Goal: Find contact information: Find contact information

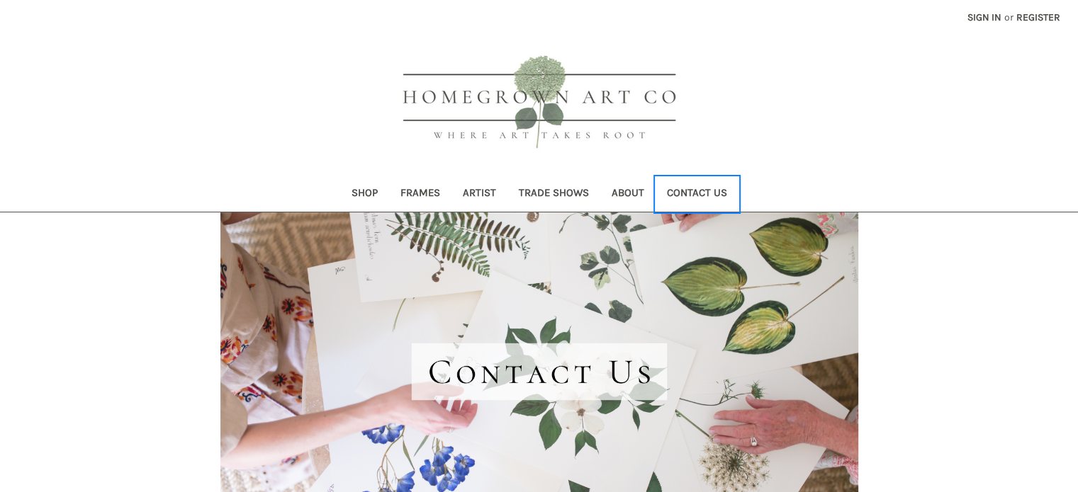
click at [702, 195] on link "Contact Us" at bounding box center [696, 194] width 83 height 35
click at [721, 192] on link "Contact Us" at bounding box center [696, 194] width 83 height 35
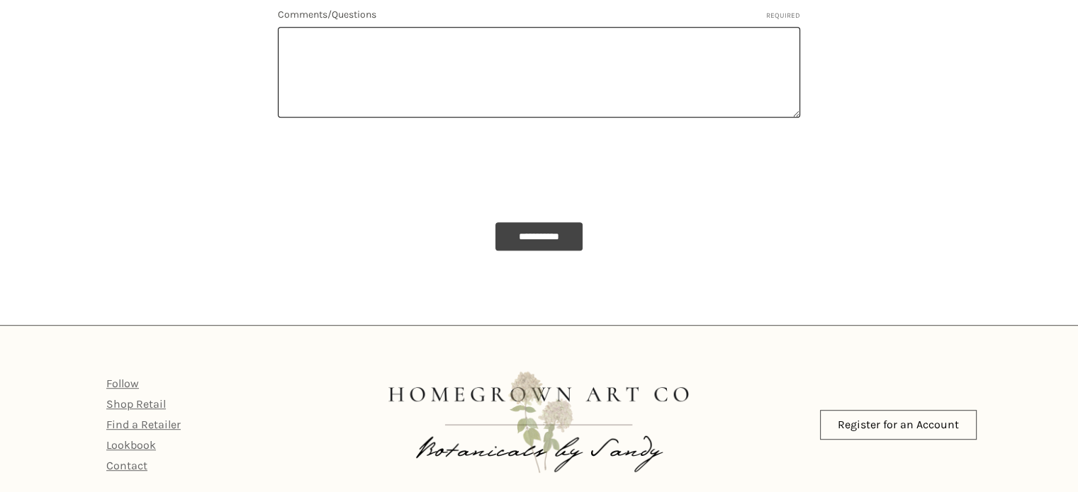
scroll to position [796, 0]
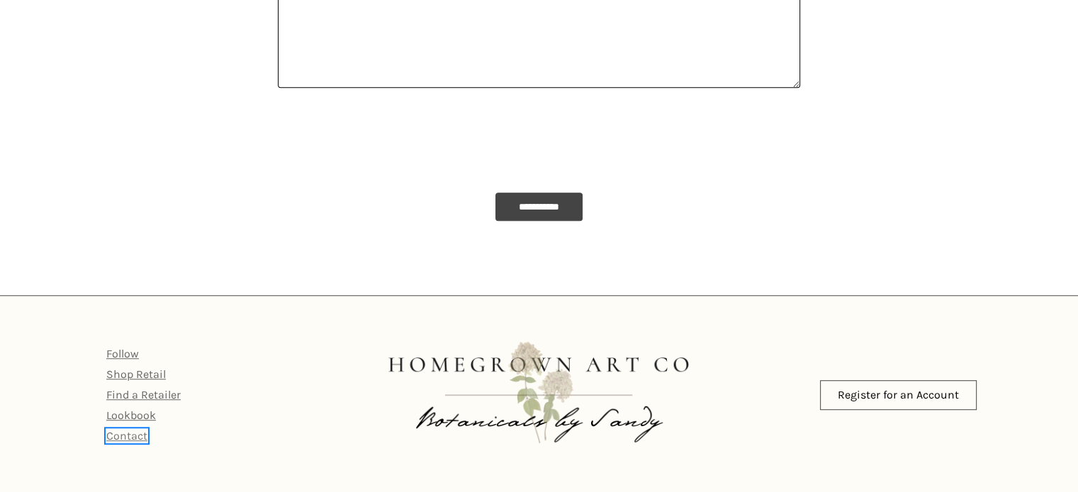
click at [135, 429] on link "Contact" at bounding box center [126, 435] width 41 height 13
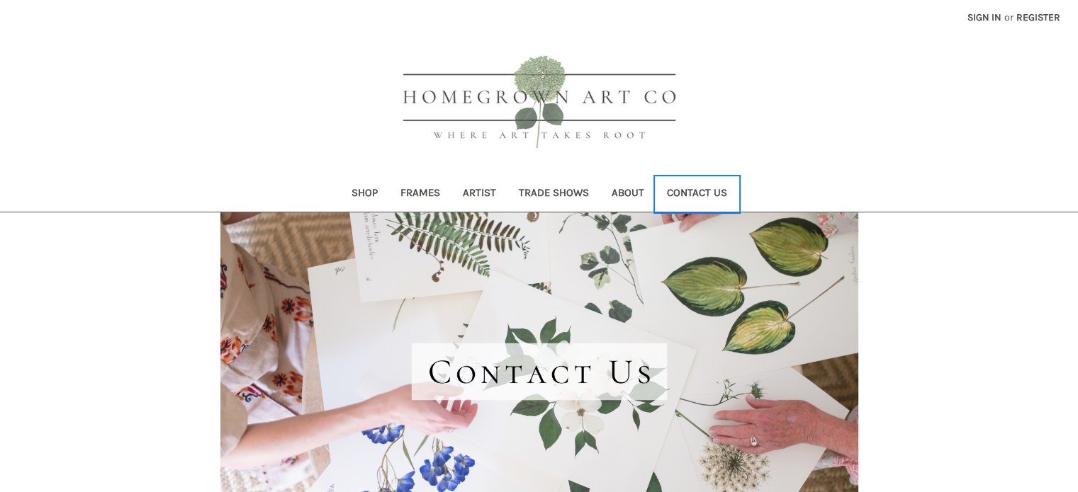
click at [709, 193] on link "Contact Us" at bounding box center [696, 194] width 83 height 35
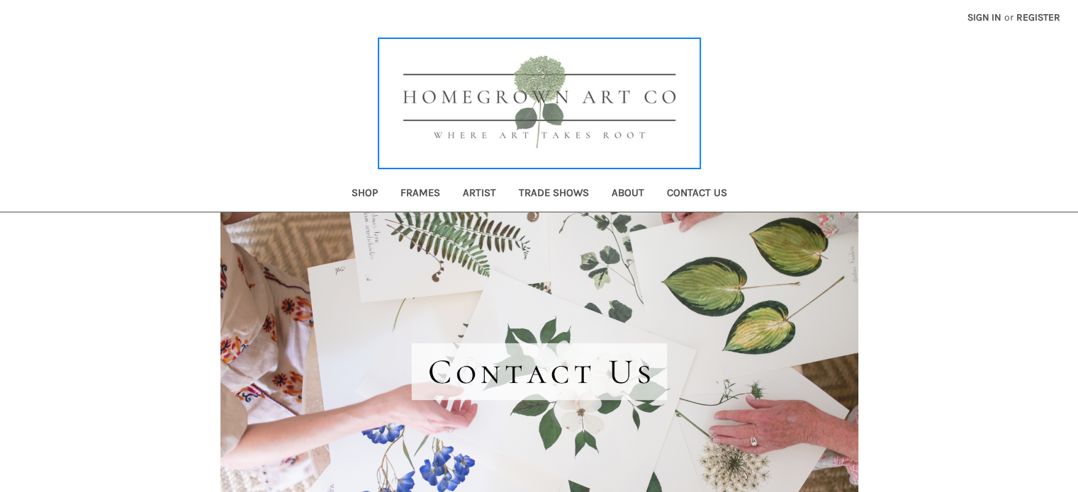
click at [565, 99] on img at bounding box center [539, 104] width 319 height 128
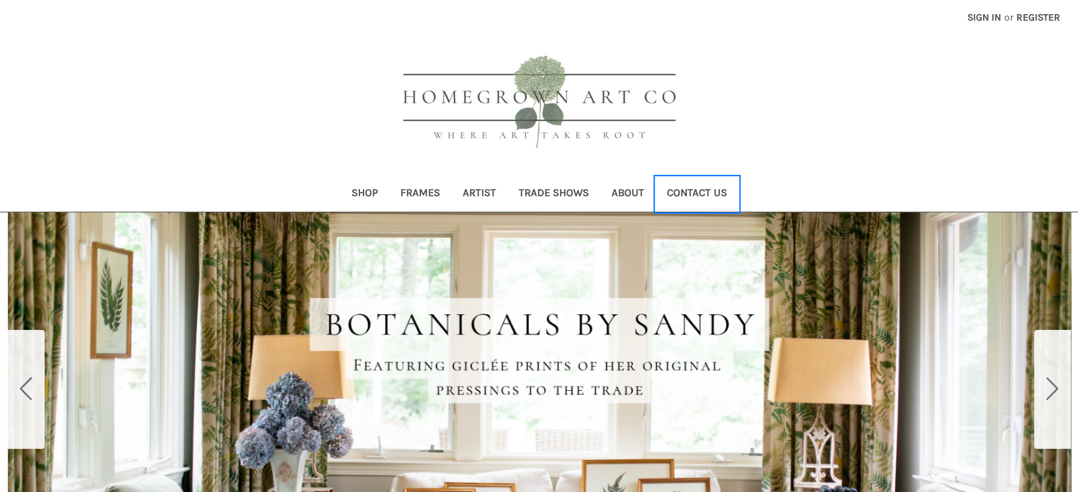
click at [699, 183] on link "Contact Us" at bounding box center [696, 194] width 83 height 35
click at [699, 187] on link "Contact Us" at bounding box center [696, 194] width 83 height 35
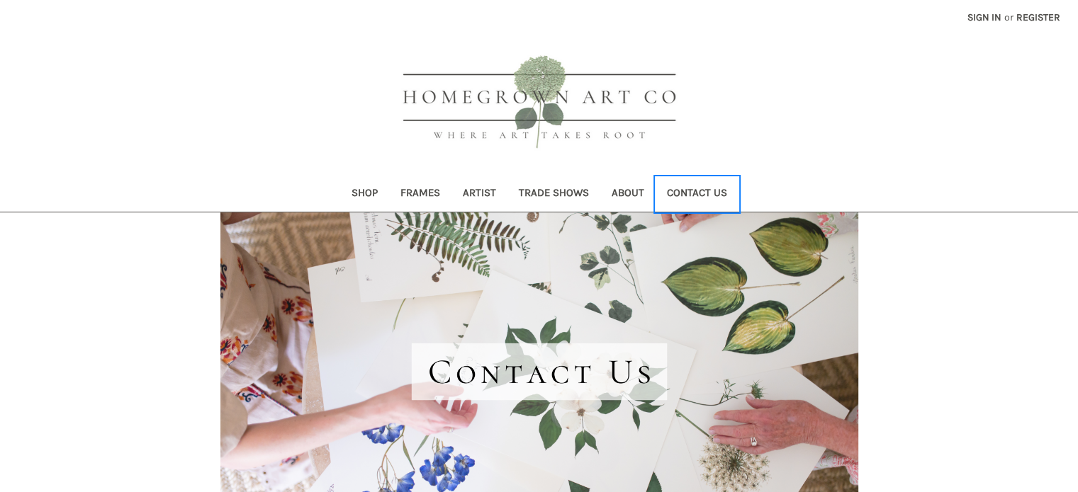
click at [697, 193] on link "Contact Us" at bounding box center [696, 194] width 83 height 35
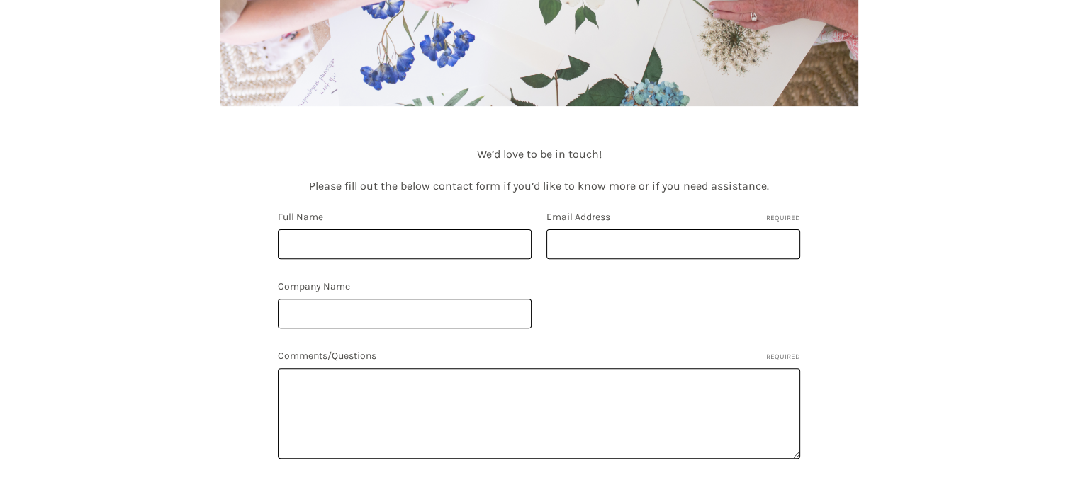
scroll to position [796, 0]
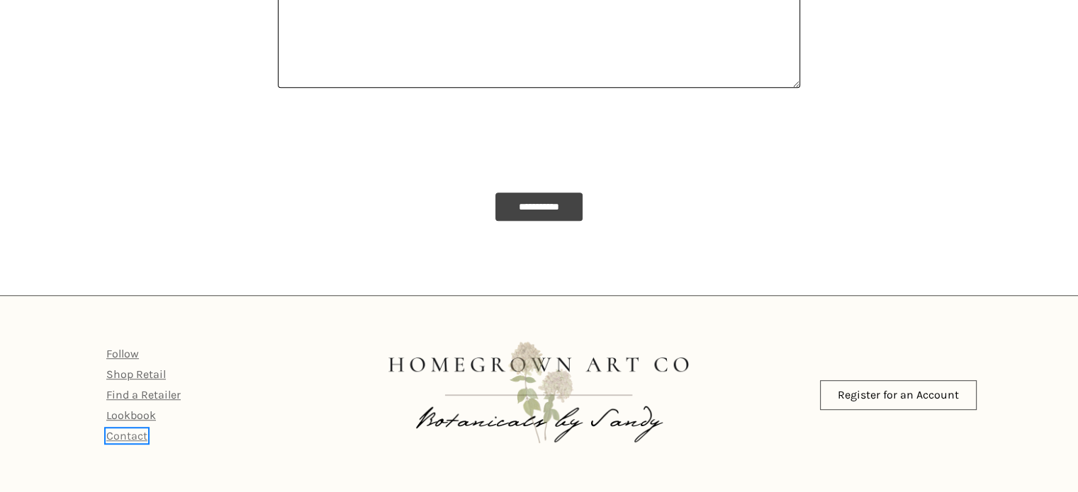
click at [125, 439] on link "Contact" at bounding box center [126, 435] width 41 height 13
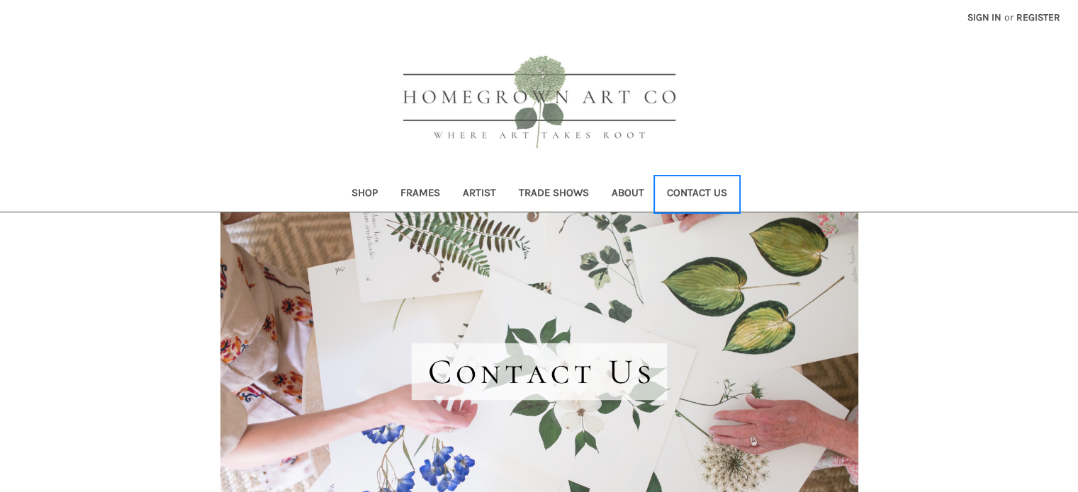
click at [709, 188] on link "Contact Us" at bounding box center [696, 194] width 83 height 35
click at [709, 189] on link "Contact Us" at bounding box center [696, 194] width 83 height 35
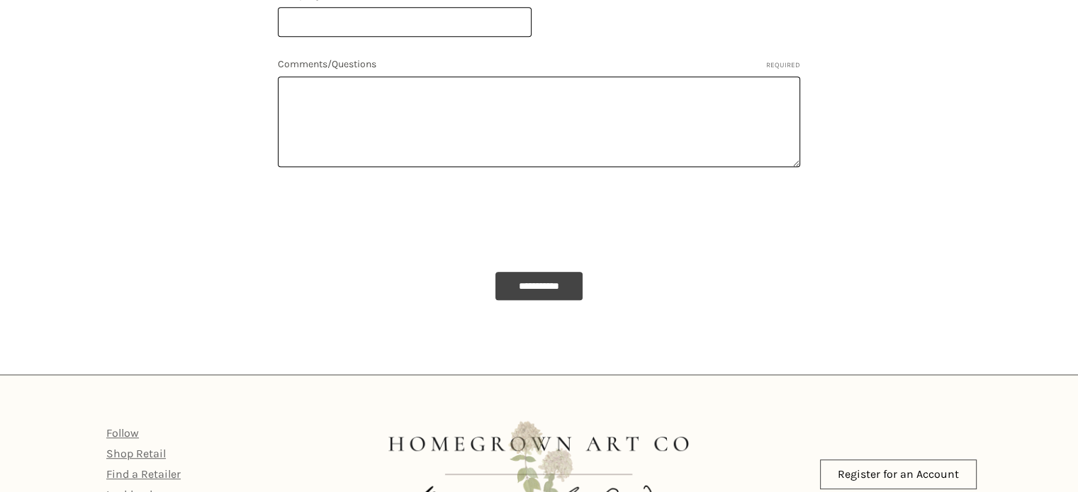
scroll to position [796, 0]
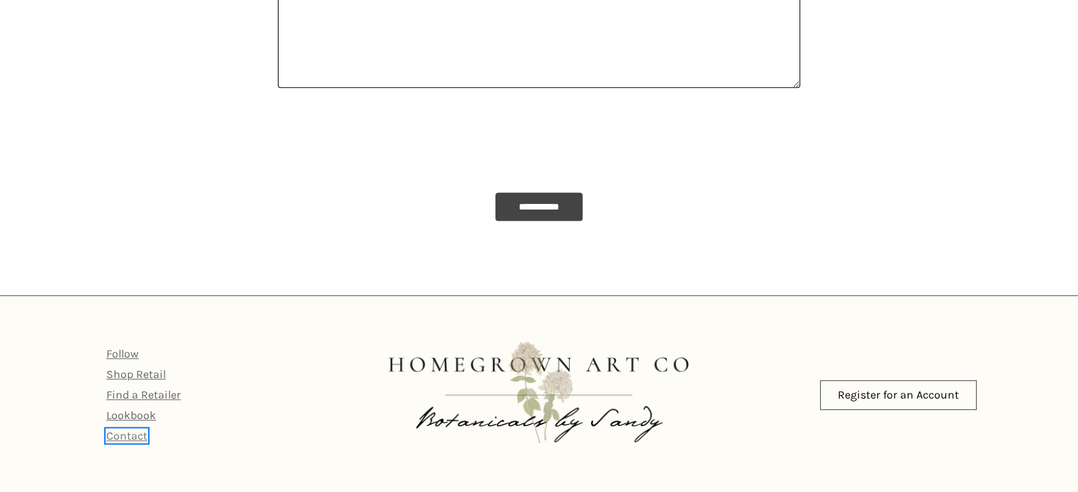
click at [119, 436] on link "Contact" at bounding box center [126, 435] width 41 height 13
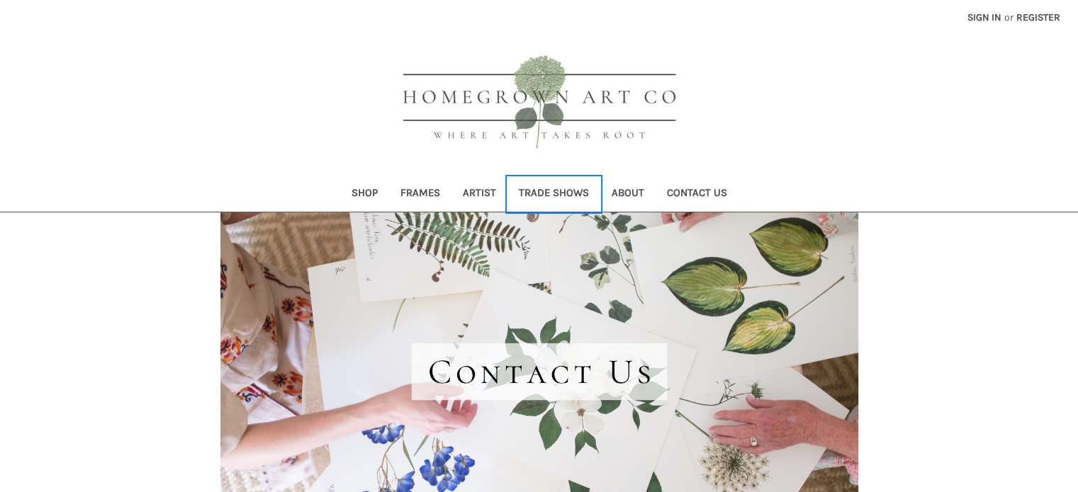
click at [568, 193] on link "Trade Shows" at bounding box center [553, 194] width 93 height 35
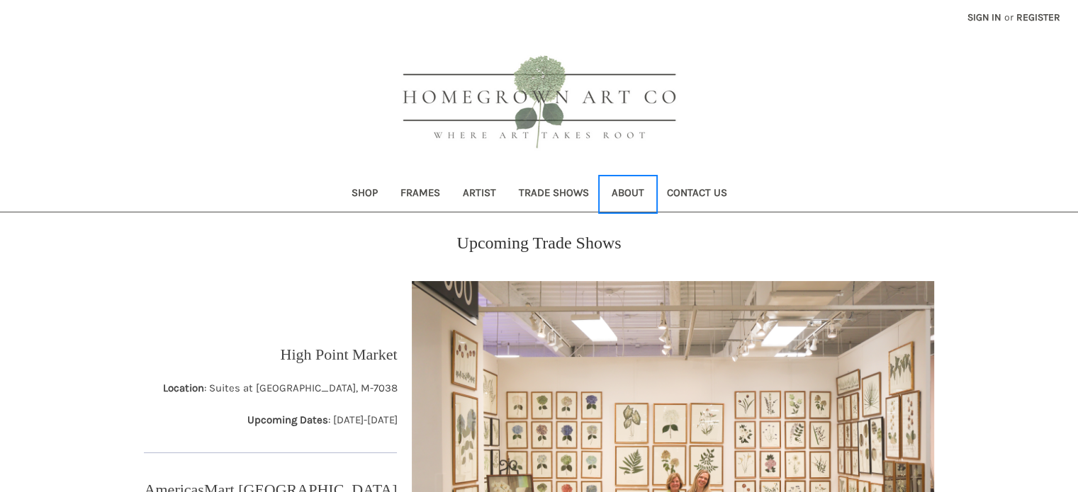
click at [625, 200] on link "About" at bounding box center [627, 194] width 55 height 35
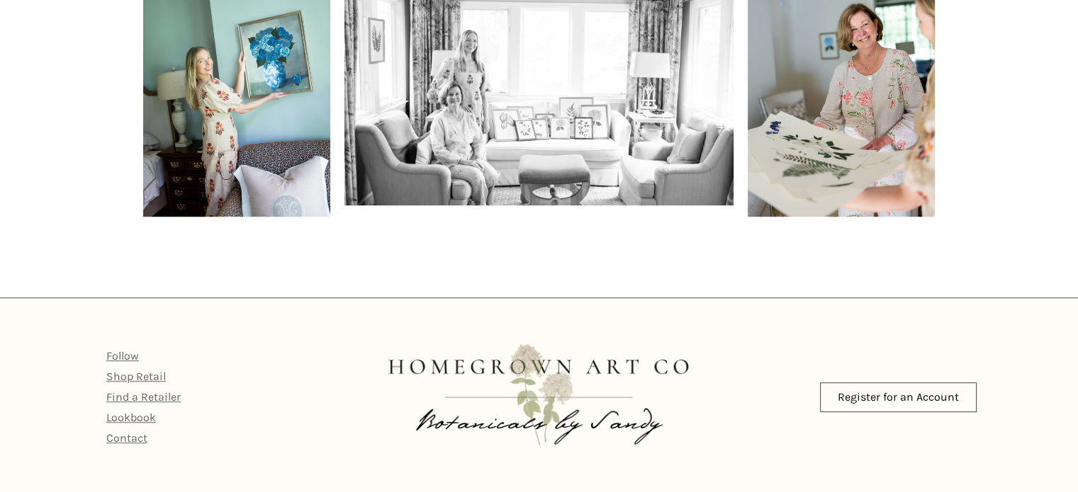
scroll to position [1066, 0]
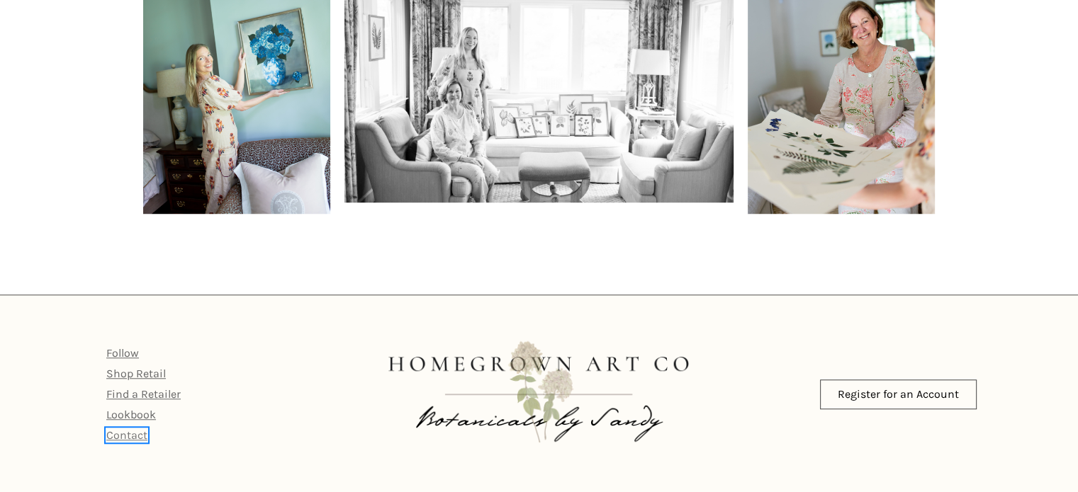
click at [139, 437] on link "Contact" at bounding box center [126, 435] width 41 height 13
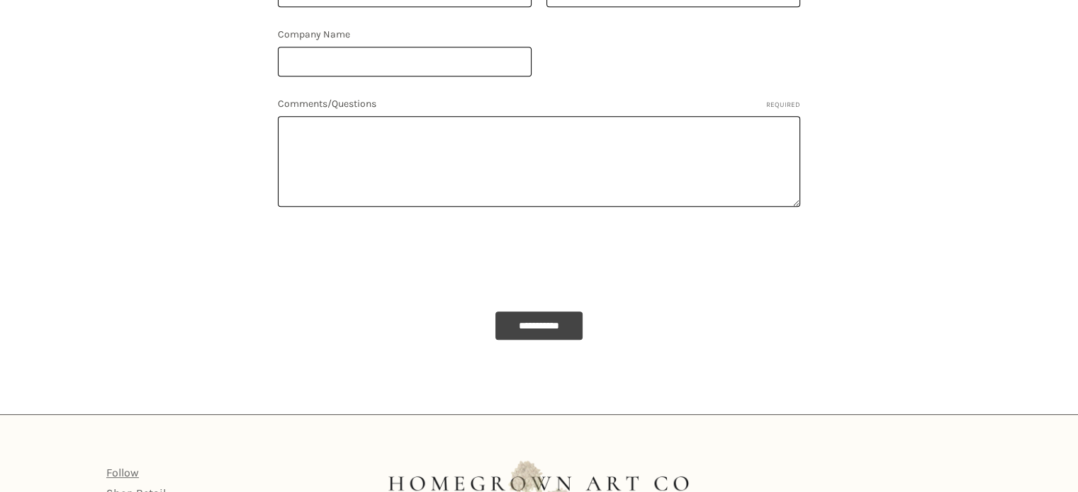
scroll to position [796, 0]
